Goal: Information Seeking & Learning: Learn about a topic

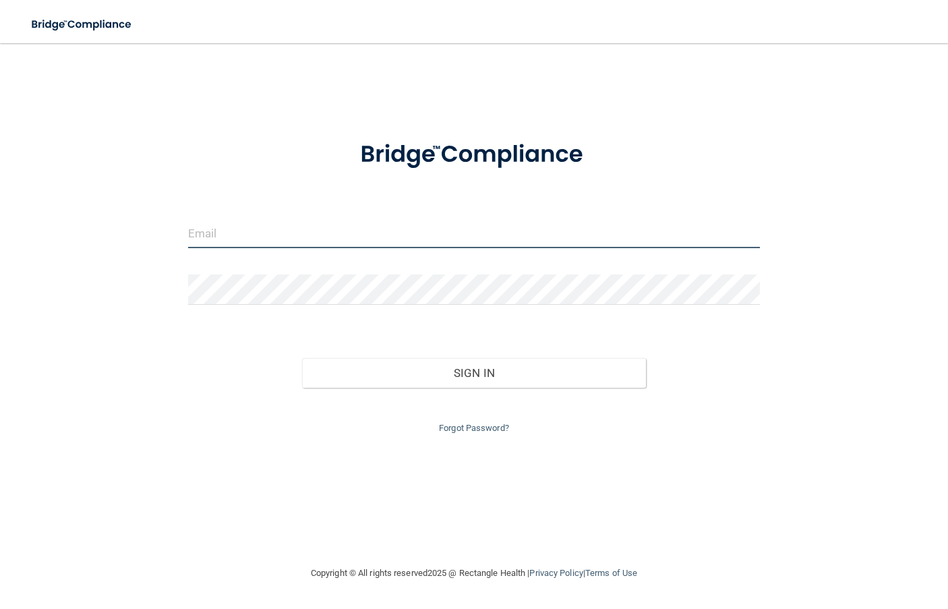
click at [286, 225] on input "email" at bounding box center [474, 233] width 573 height 30
type input "[EMAIL_ADDRESS][DOMAIN_NAME]"
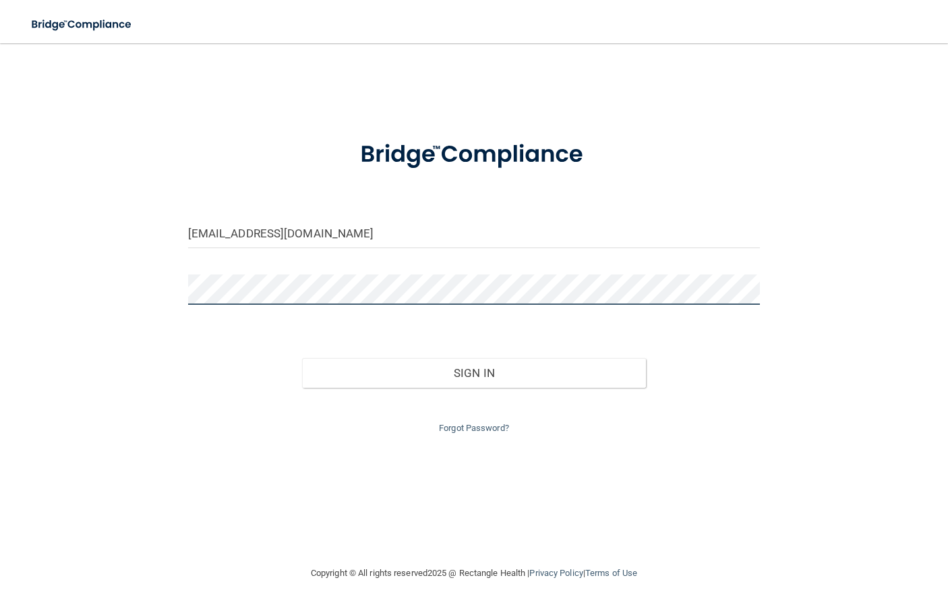
click at [302, 358] on button "Sign In" at bounding box center [473, 373] width 343 height 30
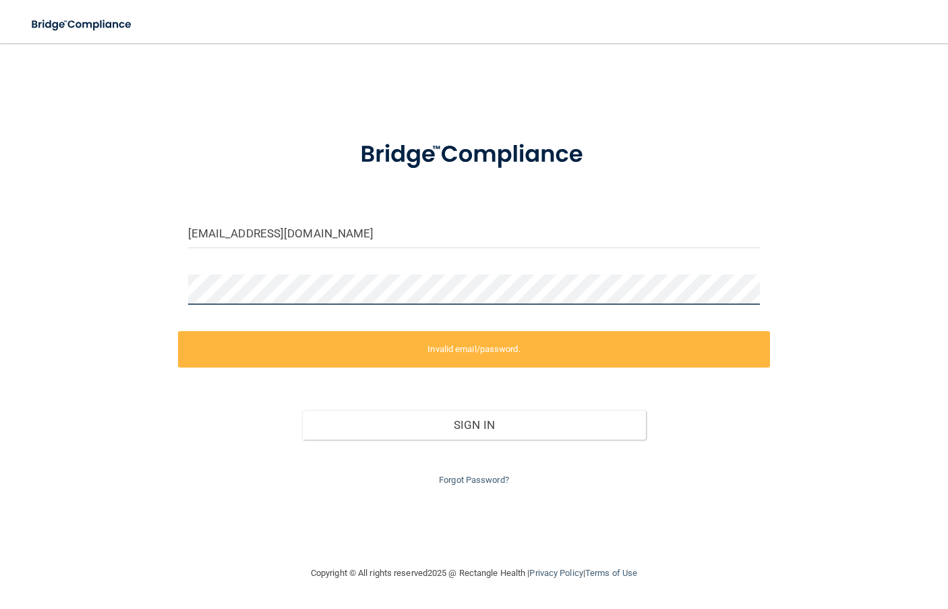
click at [0, 246] on html "Toggle navigation Manage My Enterprise Manage My Location [EMAIL_ADDRESS][DOMAI…" at bounding box center [474, 304] width 948 height 609
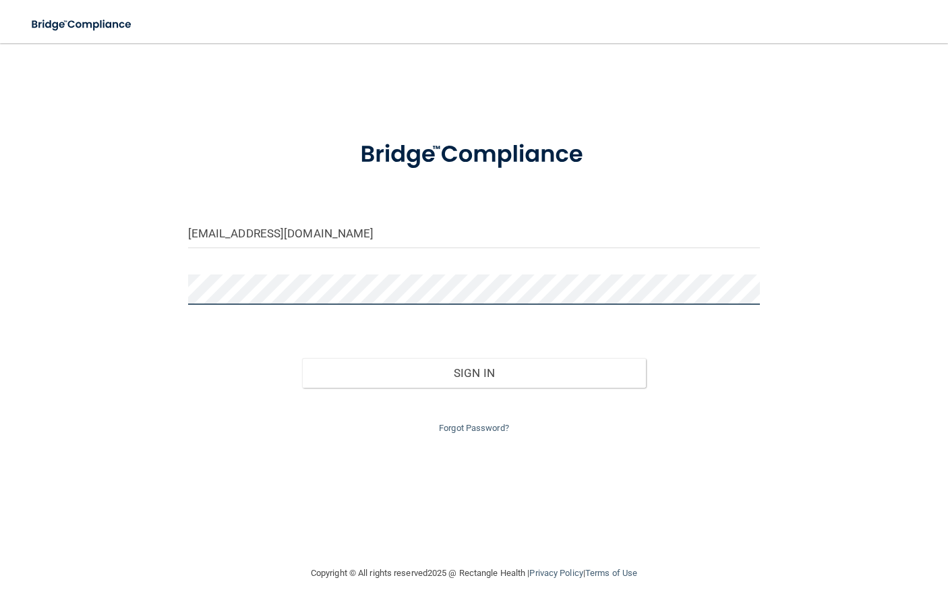
click at [302, 358] on button "Sign In" at bounding box center [473, 373] width 343 height 30
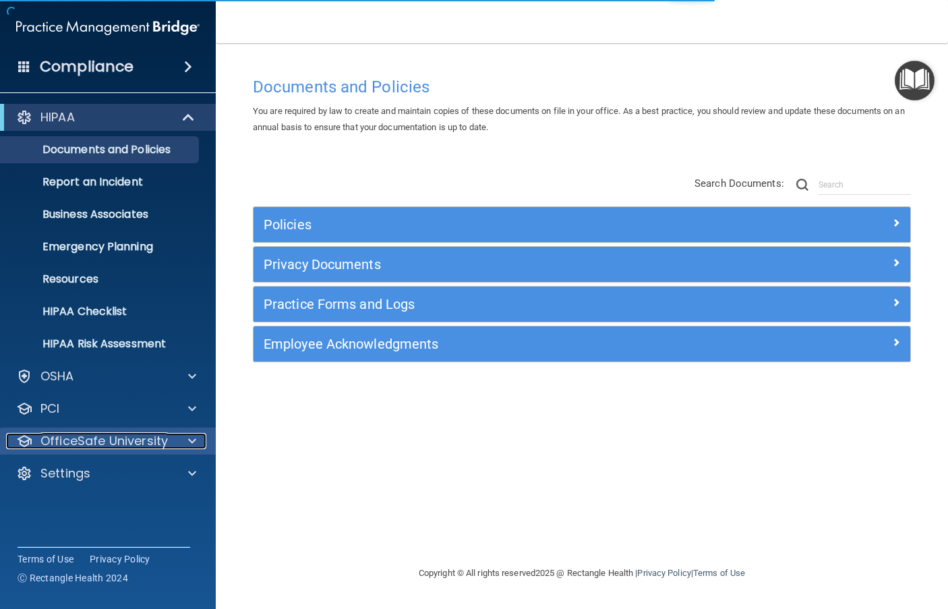
click at [190, 439] on span at bounding box center [192, 441] width 8 height 16
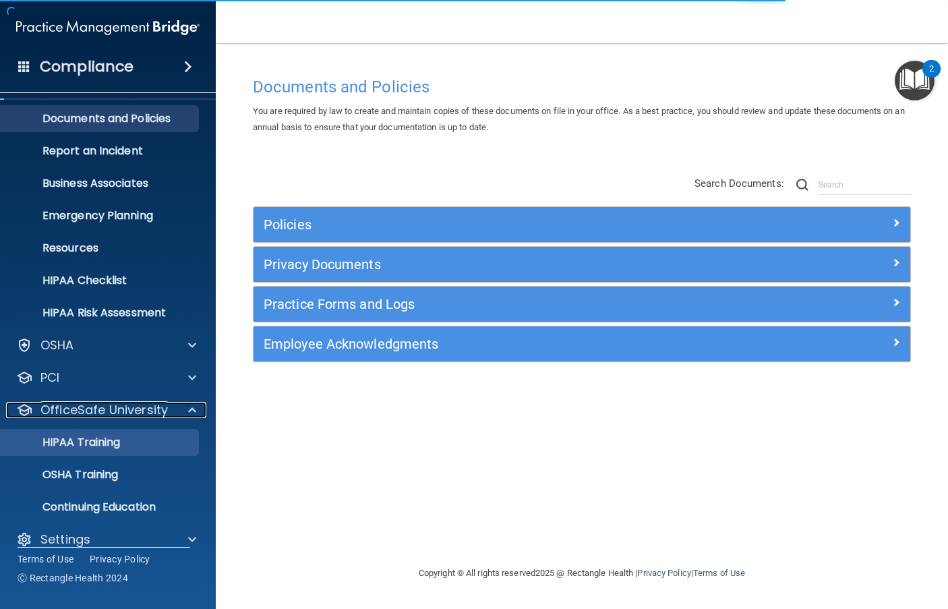
scroll to position [48, 0]
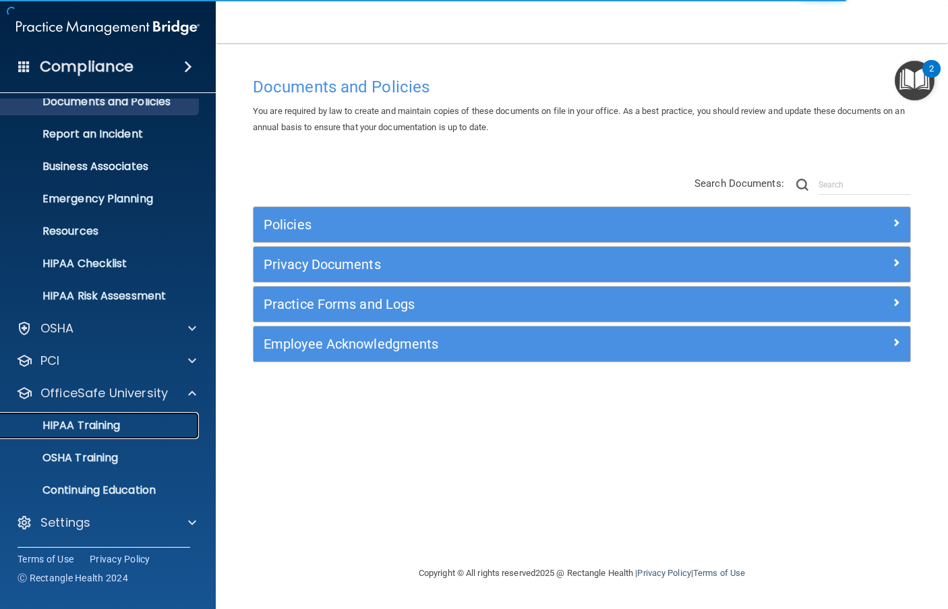
click at [140, 430] on div "HIPAA Training" at bounding box center [101, 425] width 184 height 13
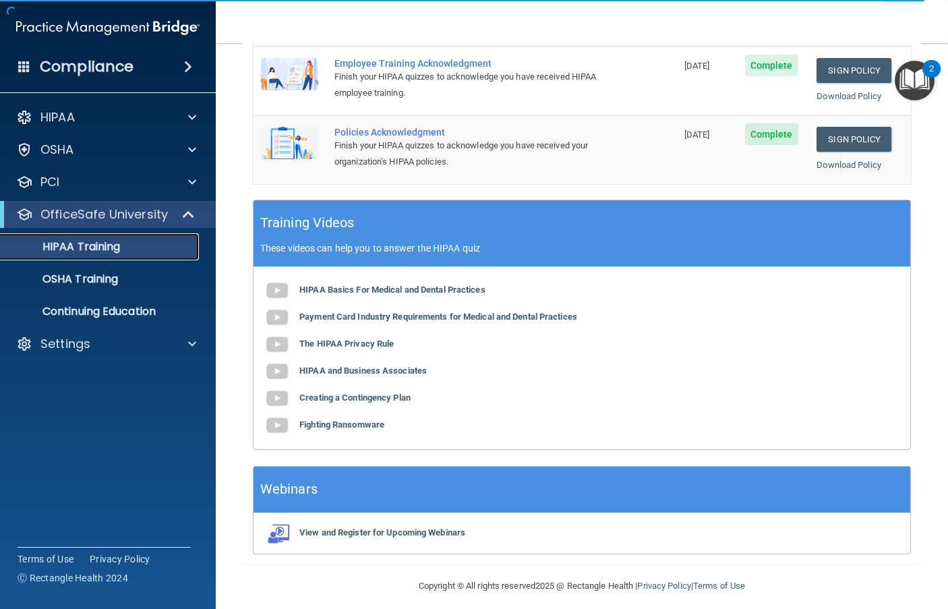
scroll to position [315, 0]
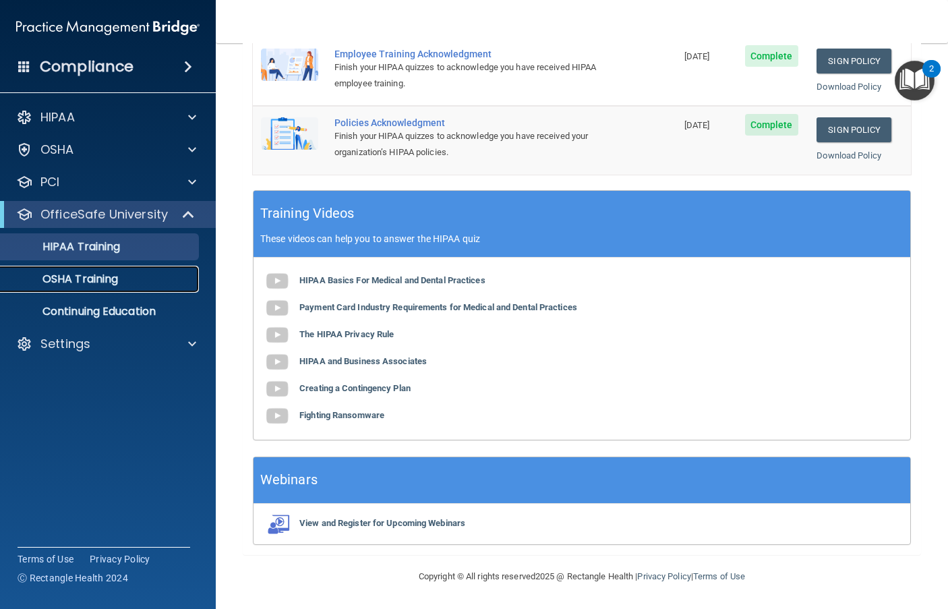
click at [52, 279] on p "OSHA Training" at bounding box center [63, 278] width 109 height 13
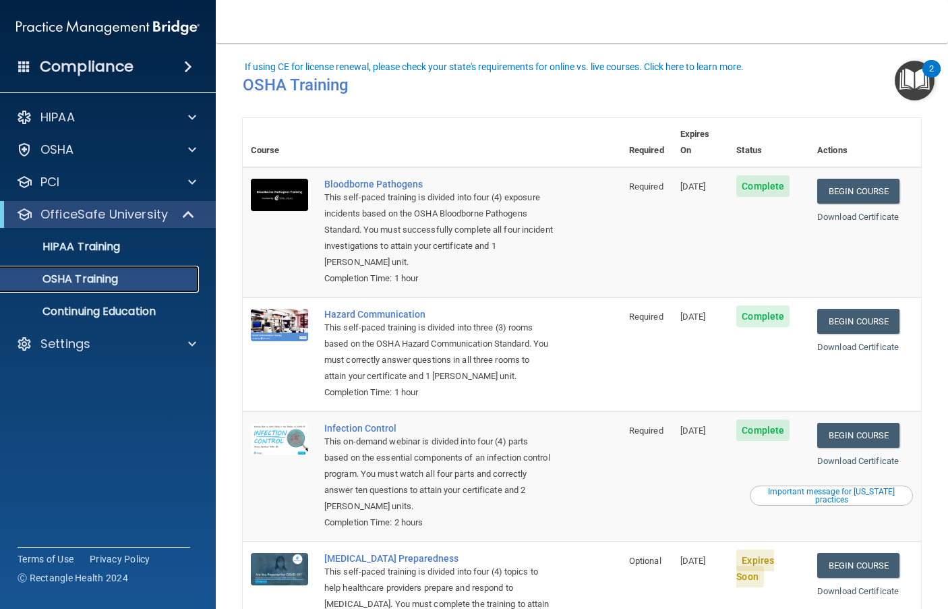
scroll to position [103, 0]
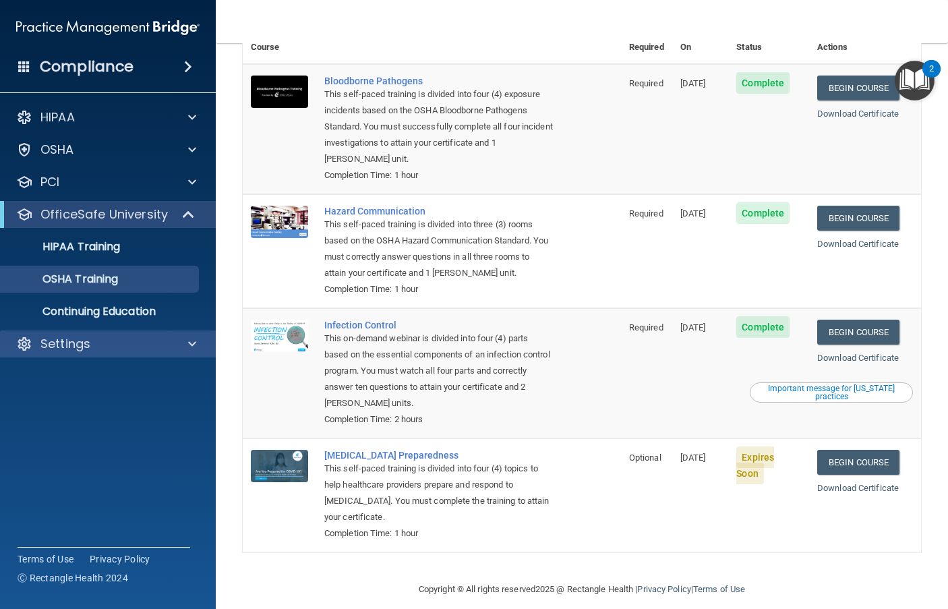
click at [178, 354] on div "Settings" at bounding box center [108, 343] width 217 height 27
click at [189, 337] on span at bounding box center [192, 344] width 8 height 16
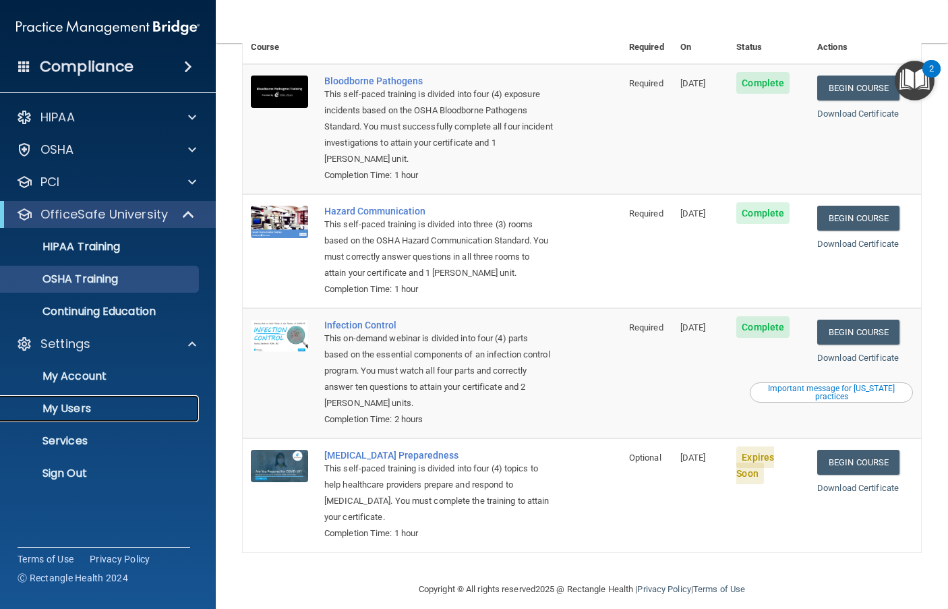
click at [75, 406] on p "My Users" at bounding box center [101, 408] width 184 height 13
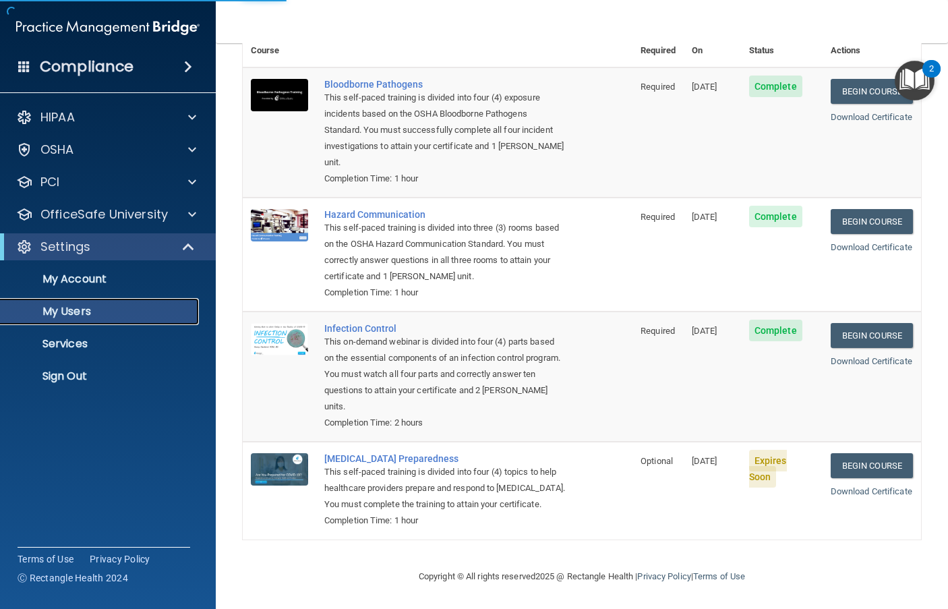
select select "20"
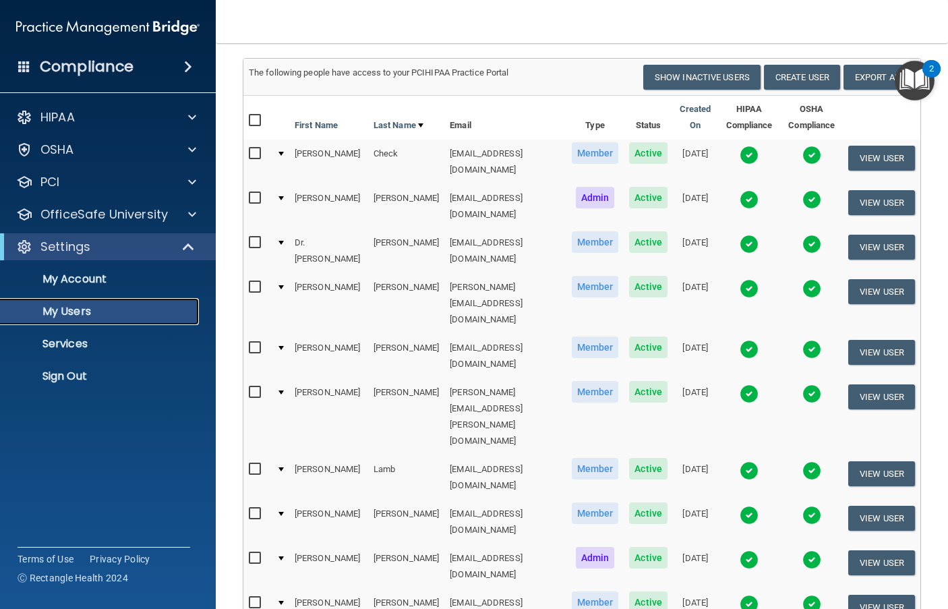
scroll to position [26, 0]
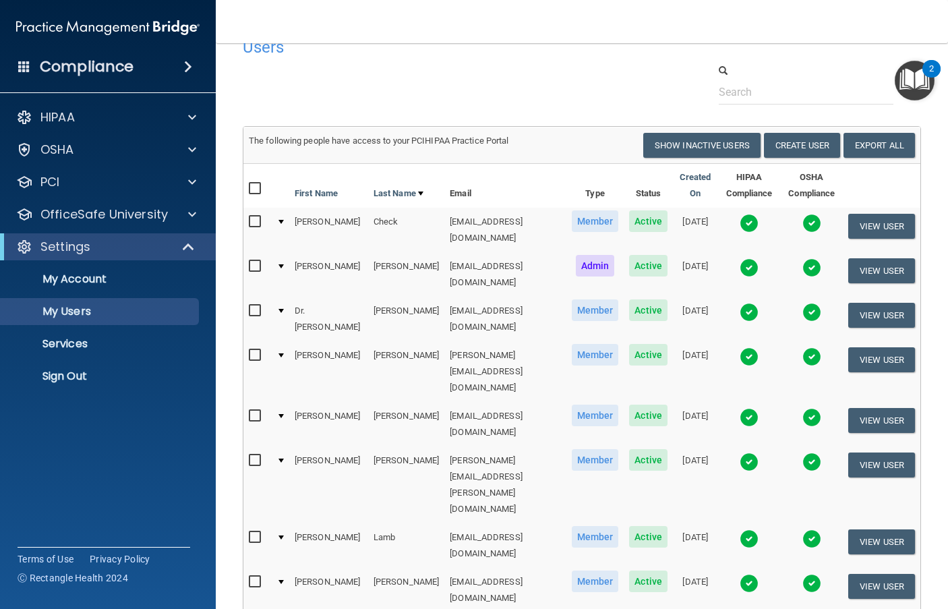
click at [748, 260] on img at bounding box center [749, 267] width 19 height 19
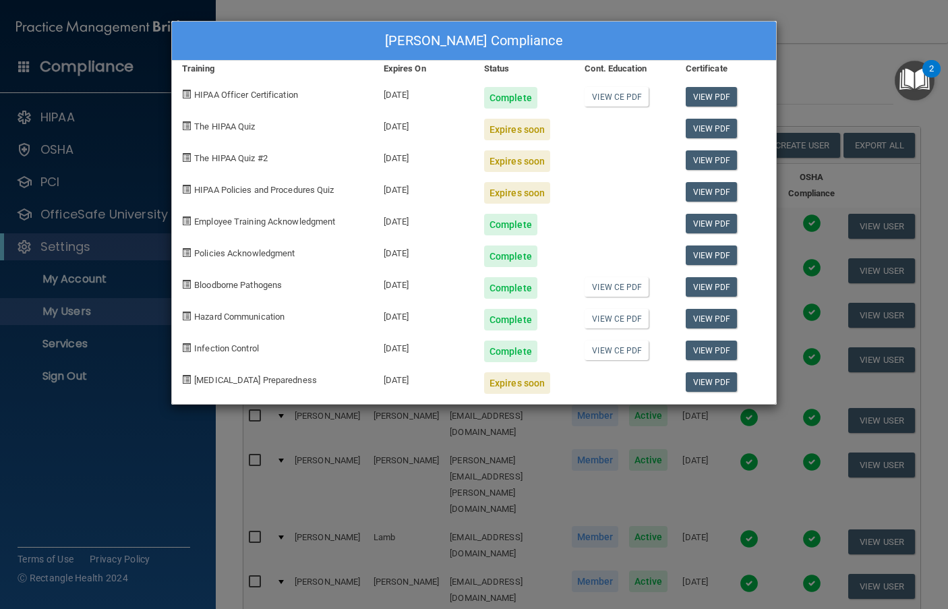
click at [841, 32] on div "[PERSON_NAME] Compliance Training Expires On Status Cont. Education Certificate…" at bounding box center [474, 304] width 948 height 609
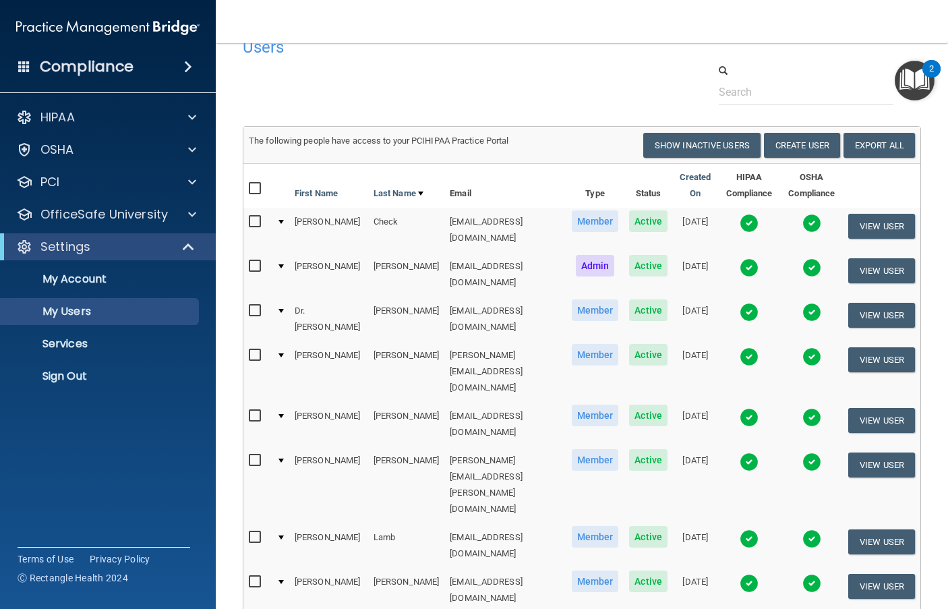
click at [751, 347] on img at bounding box center [749, 356] width 19 height 19
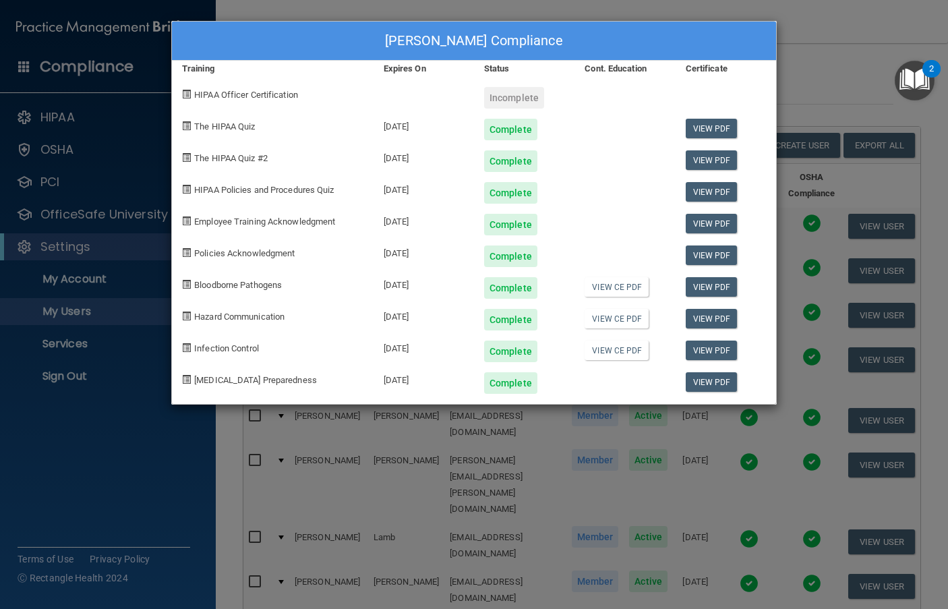
click at [836, 66] on div "[PERSON_NAME] Compliance Training Expires On Status Cont. Education Certificate…" at bounding box center [474, 304] width 948 height 609
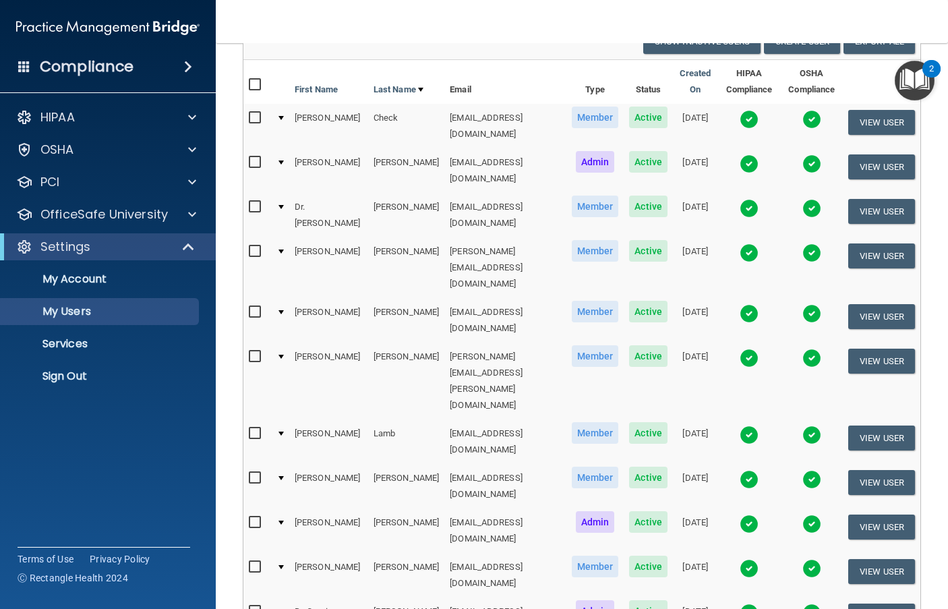
scroll to position [161, 0]
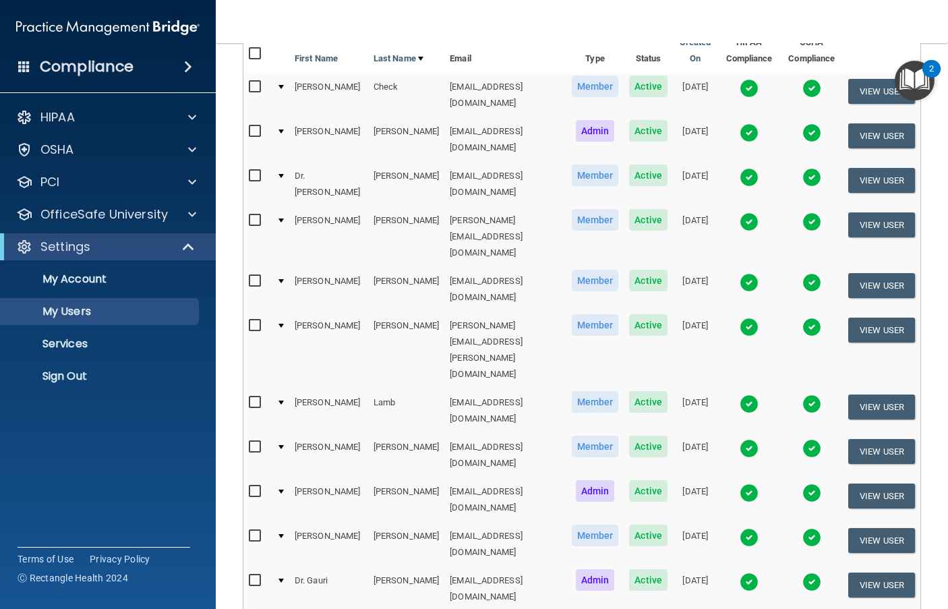
click at [749, 573] on img at bounding box center [749, 582] width 19 height 19
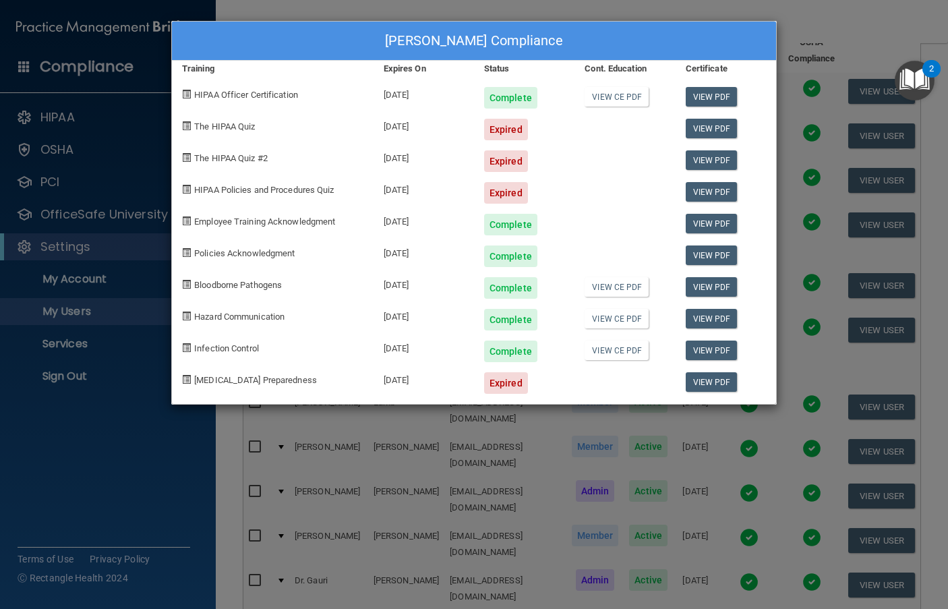
click at [242, 6] on div "[PERSON_NAME] Compliance Training Expires On Status Cont. Education Certificate…" at bounding box center [474, 304] width 948 height 609
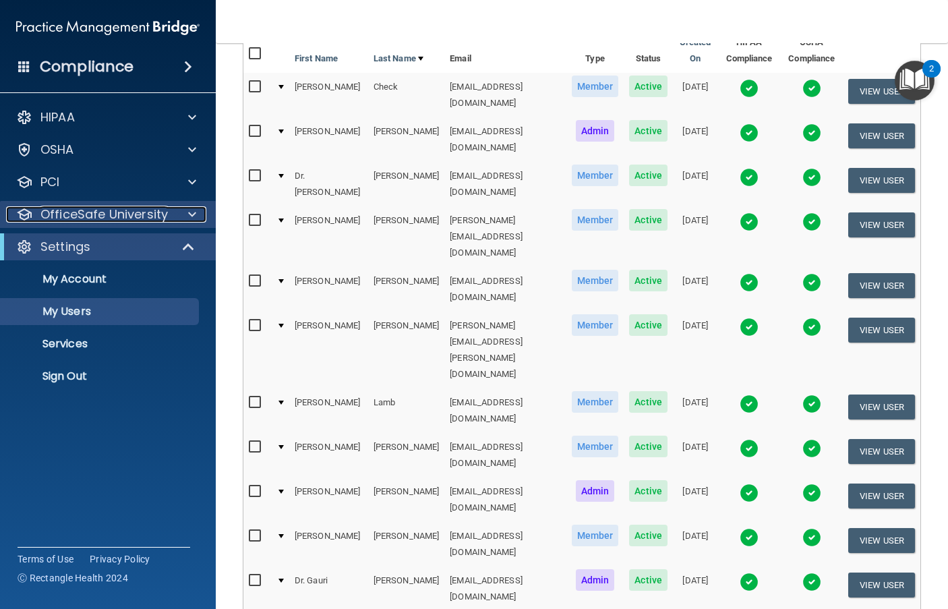
click at [166, 219] on div "OfficeSafe University" at bounding box center [89, 214] width 167 height 16
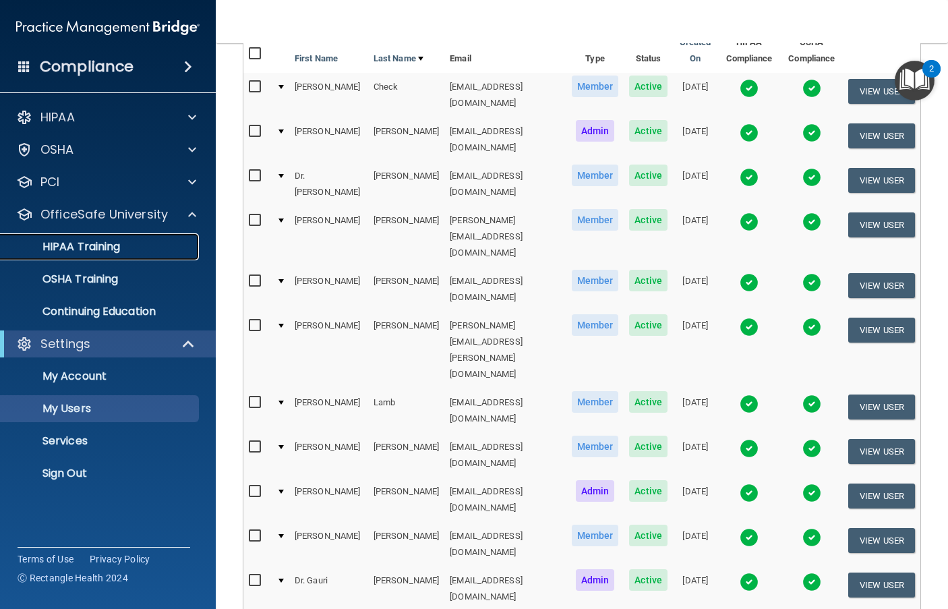
click at [94, 251] on p "HIPAA Training" at bounding box center [64, 246] width 111 height 13
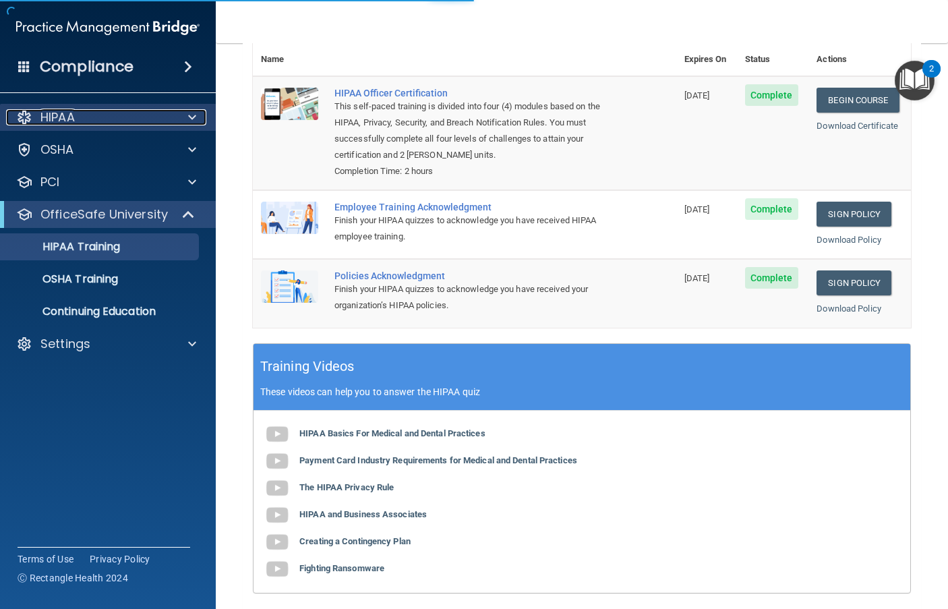
click at [198, 116] on div at bounding box center [190, 117] width 34 height 16
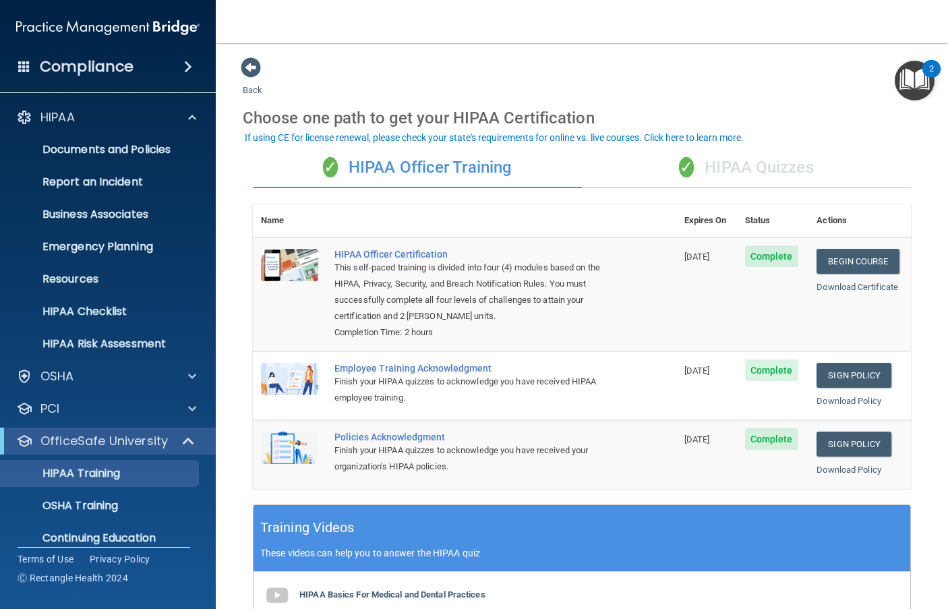
click at [759, 161] on div "✓ HIPAA Quizzes" at bounding box center [746, 168] width 329 height 40
